Goal: Task Accomplishment & Management: Complete application form

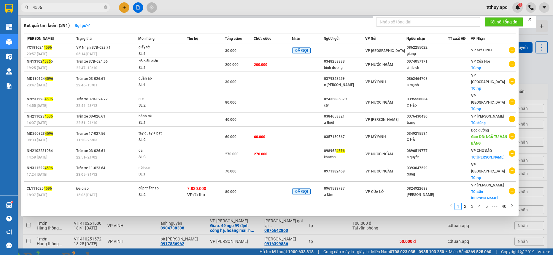
click at [64, 5] on input "4596" at bounding box center [68, 7] width 70 height 7
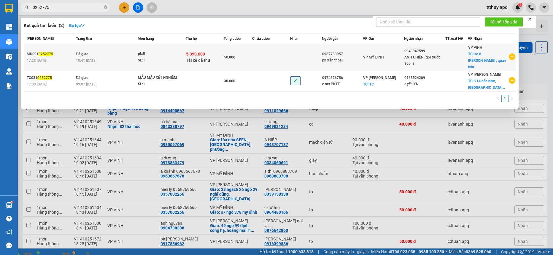
type input "0252775"
click at [159, 52] on div "pkdt" at bounding box center [160, 54] width 44 height 7
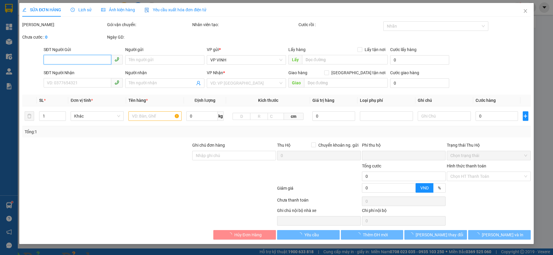
type input "0987780957"
type input "pk điện thoại"
type input "0943947599"
type input "ANH CHIẾN (gọi trước 30ph)"
checkbox input "true"
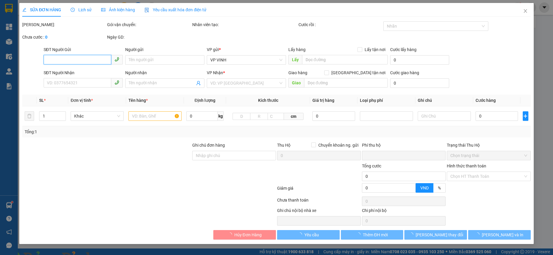
type input "so 8 [PERSON_NAME] , quán bàu (cố định, k tự ý thay đổi)"
checkbox input "true"
type input "5.390.000"
type input "30.000"
type input "50.000"
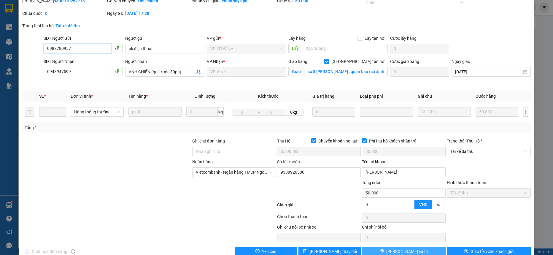
scroll to position [36, 0]
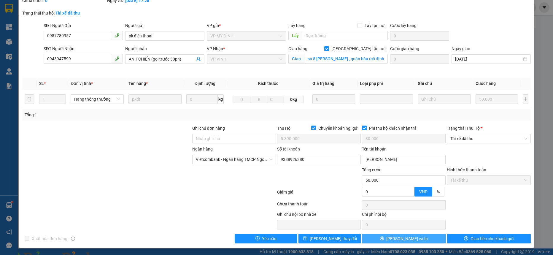
click at [418, 240] on button "[PERSON_NAME] và In" at bounding box center [404, 238] width 84 height 9
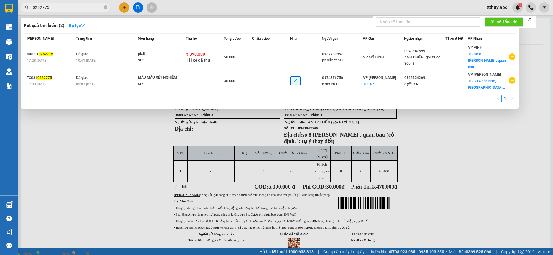
click at [55, 5] on input "0252775" at bounding box center [68, 7] width 70 height 7
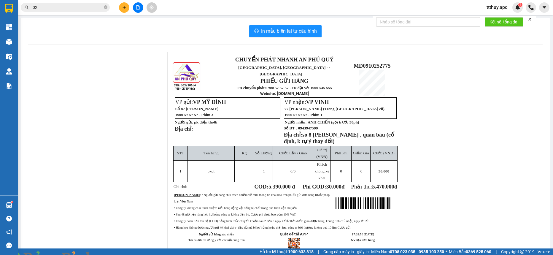
type input "0"
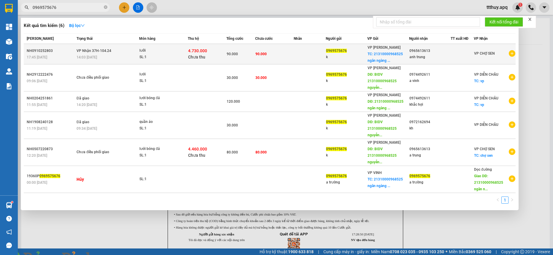
type input "0969575676"
click at [155, 52] on div "lưỡi" at bounding box center [161, 50] width 44 height 7
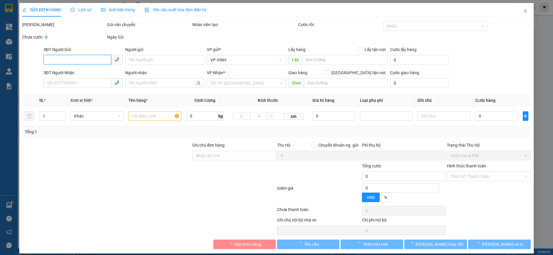
type input "0969575676"
type input "k"
checkbox input "true"
type input "21310000968525 ngân ngàng bidv"
type input "0965613613"
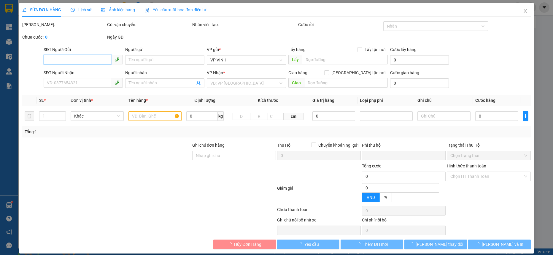
type input "anh trung"
type input "90.000"
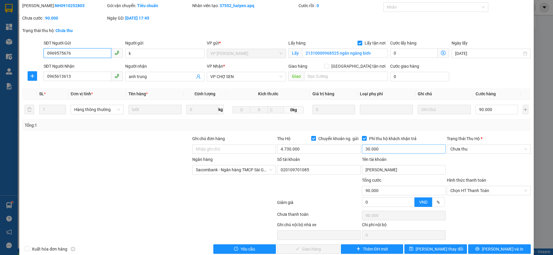
scroll to position [29, 0]
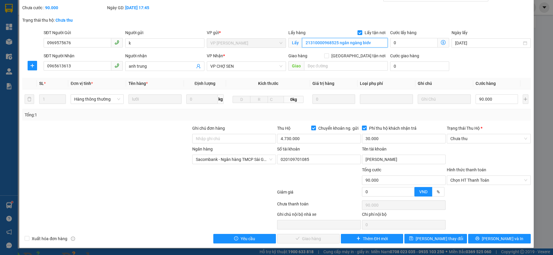
click at [316, 42] on input "21310000968525 ngân ngàng bidv" at bounding box center [345, 42] width 86 height 9
click at [109, 254] on img at bounding box center [108, 258] width 4 height 4
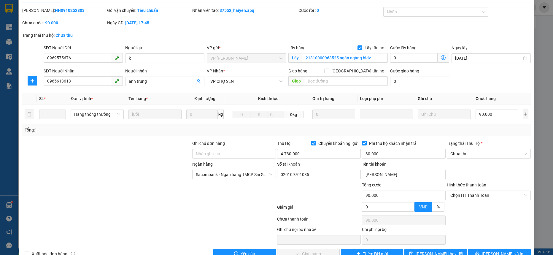
scroll to position [0, 0]
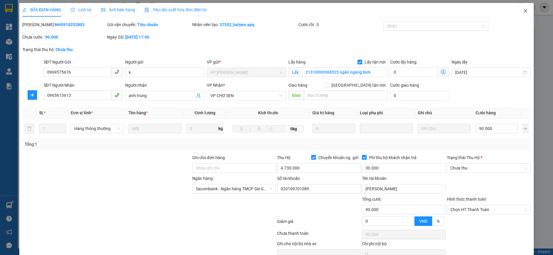
click at [523, 9] on icon "close" at bounding box center [524, 11] width 3 height 4
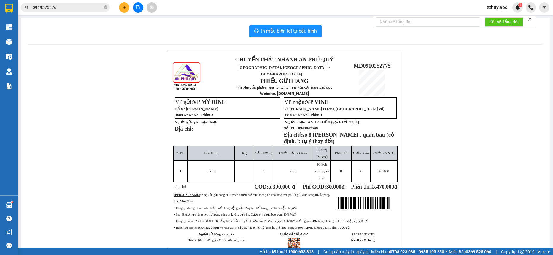
click at [78, 9] on input "0969575676" at bounding box center [68, 7] width 70 height 7
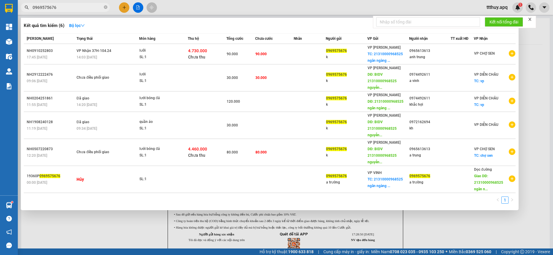
click at [78, 9] on input "0969575676" at bounding box center [68, 7] width 70 height 7
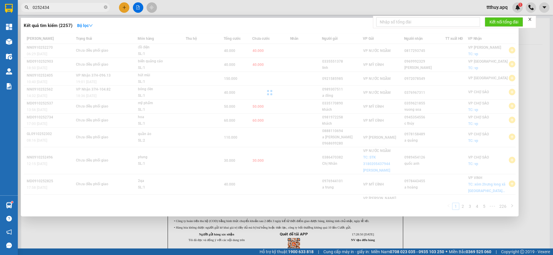
type input "0252434"
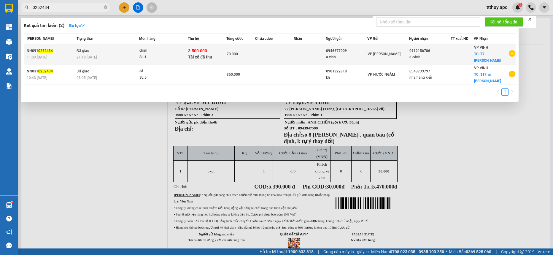
click at [235, 54] on div "70.000" at bounding box center [240, 54] width 28 height 7
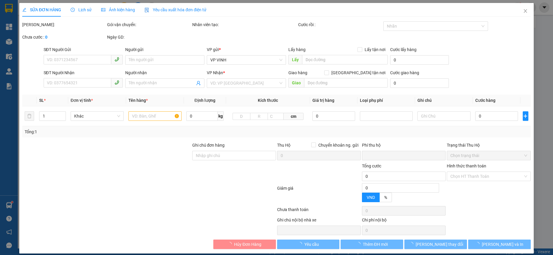
type input "0946677009"
type input "a vinh"
type input "0912156786"
type input "a cảnh"
checkbox input "true"
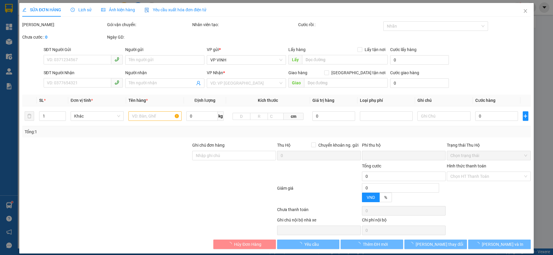
type input "77 [PERSON_NAME]"
type input "chim chết nhà xe ko chịu trách nhiệm"
checkbox input "true"
type input "3.500.000"
type input "30.000"
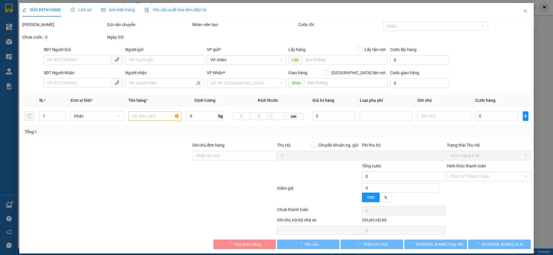
type input "70.000"
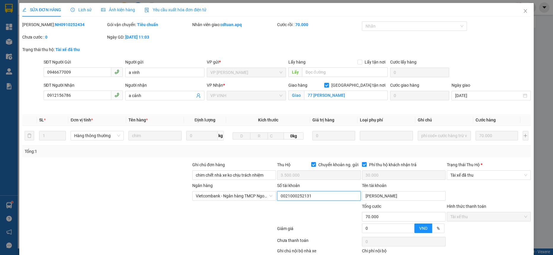
click at [282, 199] on input "0021000252131" at bounding box center [319, 195] width 84 height 9
click at [523, 12] on icon "close" at bounding box center [524, 11] width 3 height 4
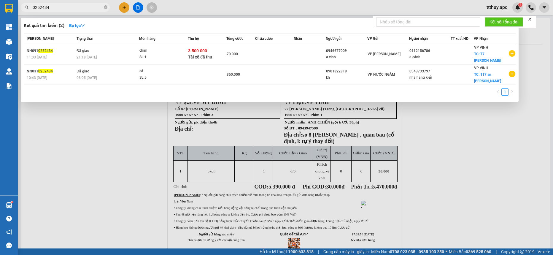
click at [76, 10] on input "0252434" at bounding box center [68, 7] width 70 height 7
click at [69, 8] on input "0252434" at bounding box center [68, 7] width 70 height 7
type input "0252438"
click at [122, 155] on div at bounding box center [276, 127] width 553 height 255
